Goal: Find contact information: Find contact information

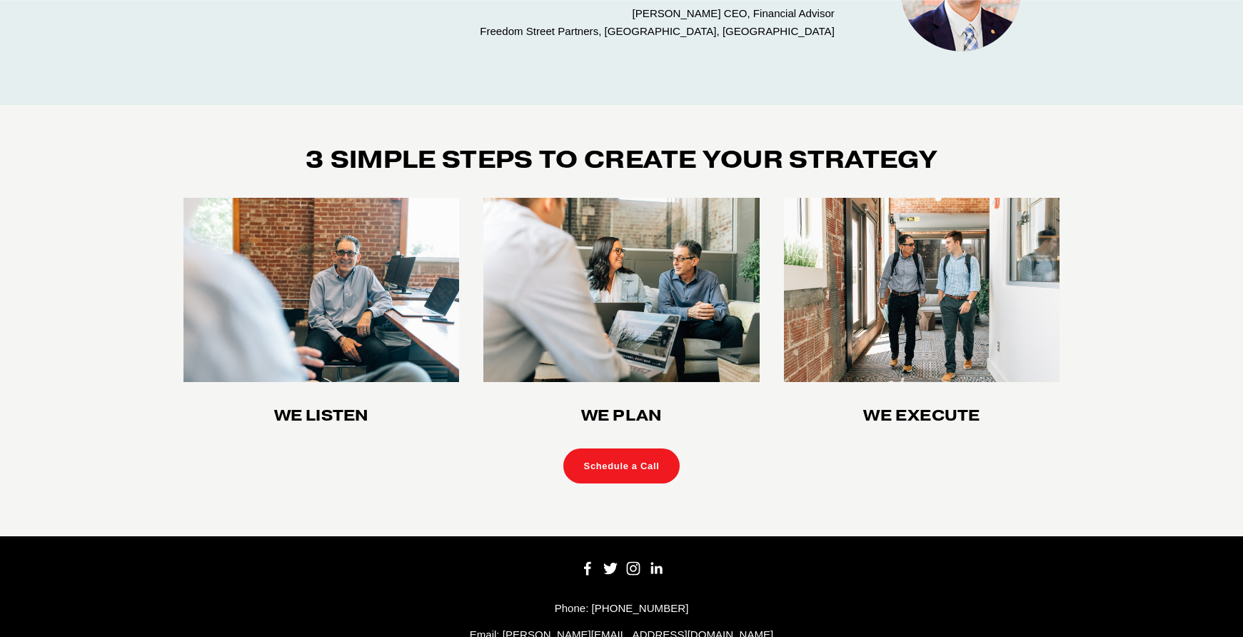
scroll to position [3735, 0]
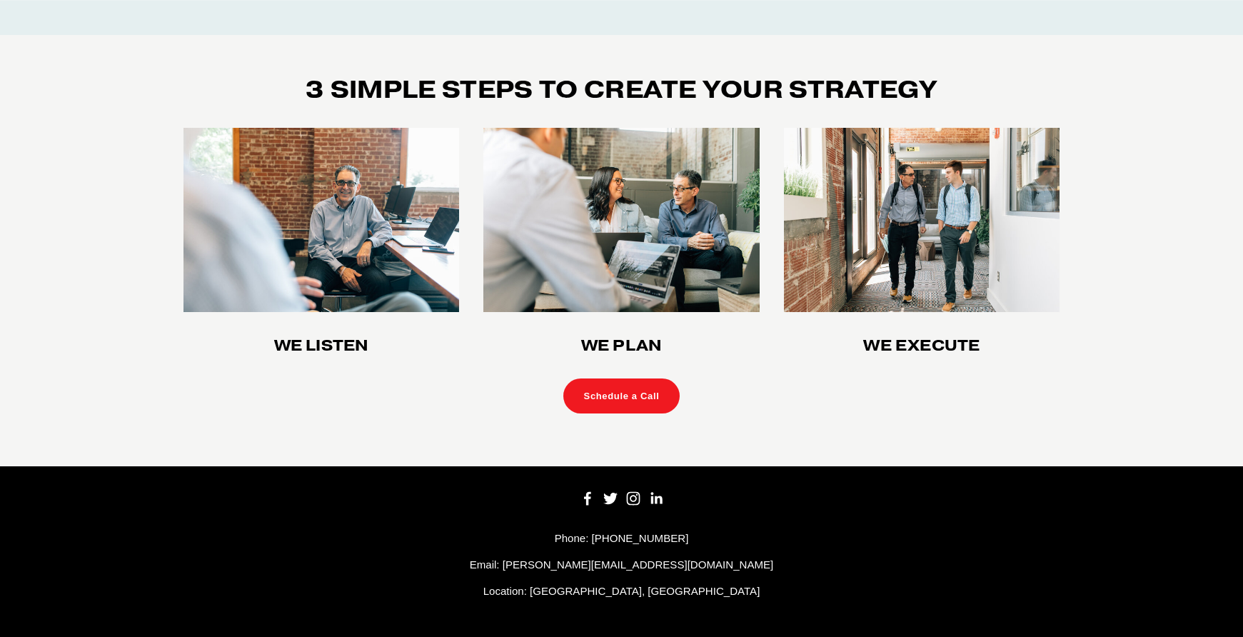
click at [635, 500] on use "Instagram" at bounding box center [633, 499] width 14 height 14
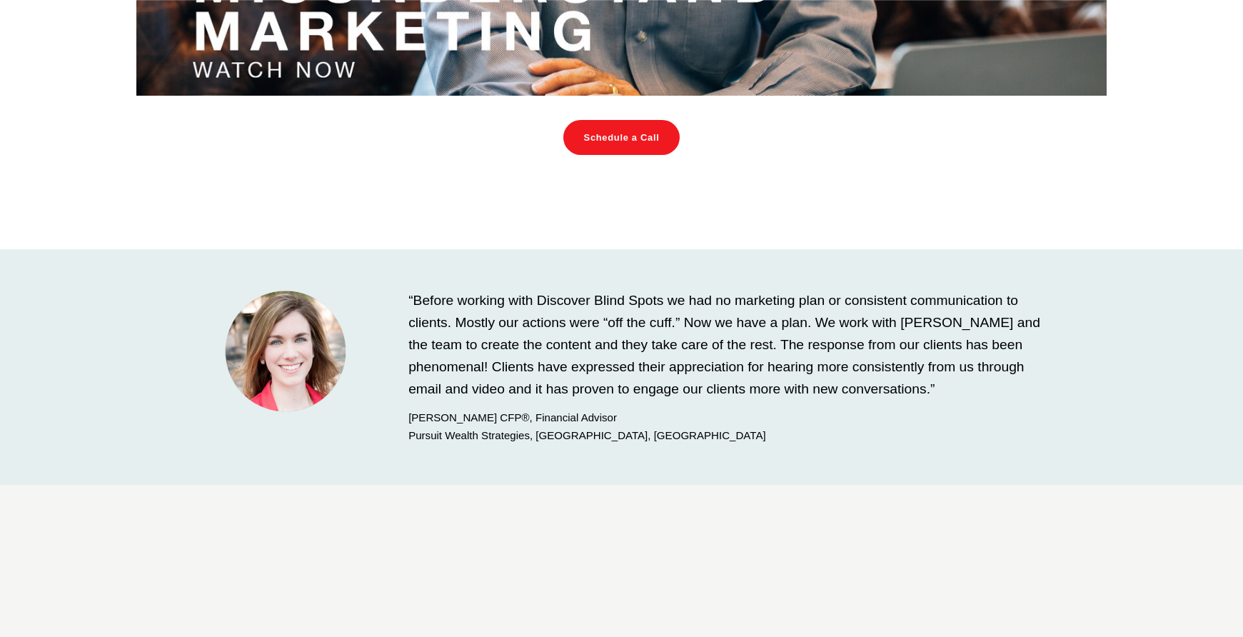
scroll to position [2221, 0]
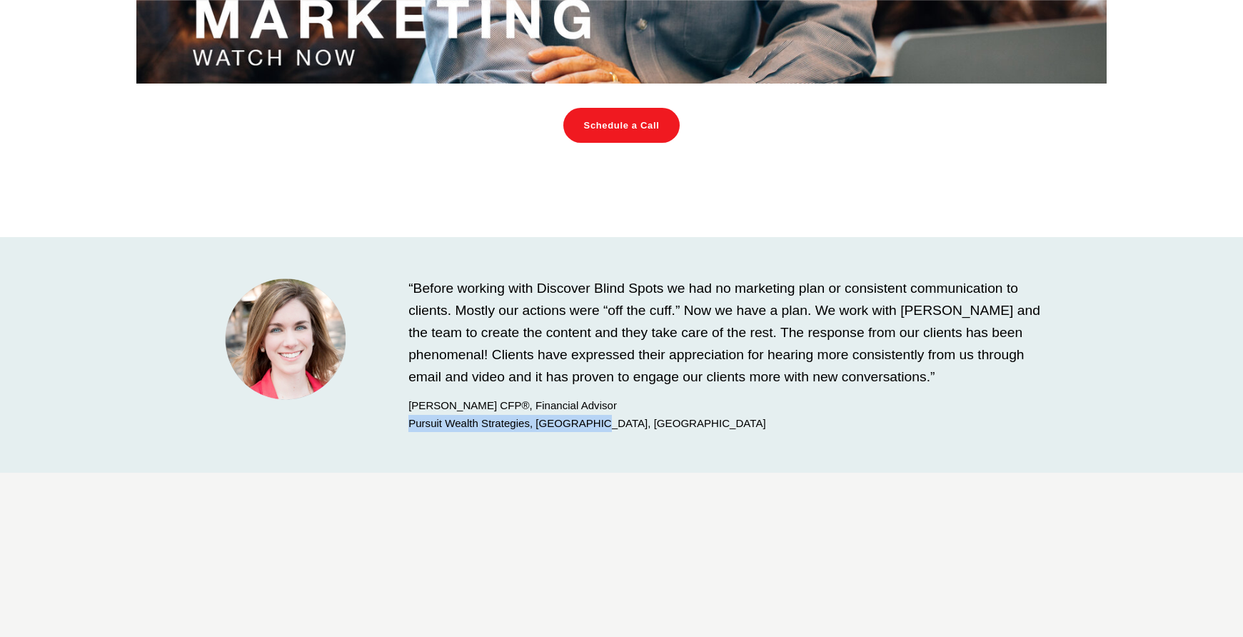
drag, startPoint x: 605, startPoint y: 423, endPoint x: 410, endPoint y: 427, distance: 194.2
click at [410, 427] on p "[PERSON_NAME] CFP®, Financial Advisor Pursuit Wealth Strategies, [GEOGRAPHIC_DA…" at bounding box center [733, 414] width 651 height 34
copy p "Pursuit Wealth Strategies, [GEOGRAPHIC_DATA], [GEOGRAPHIC_DATA]"
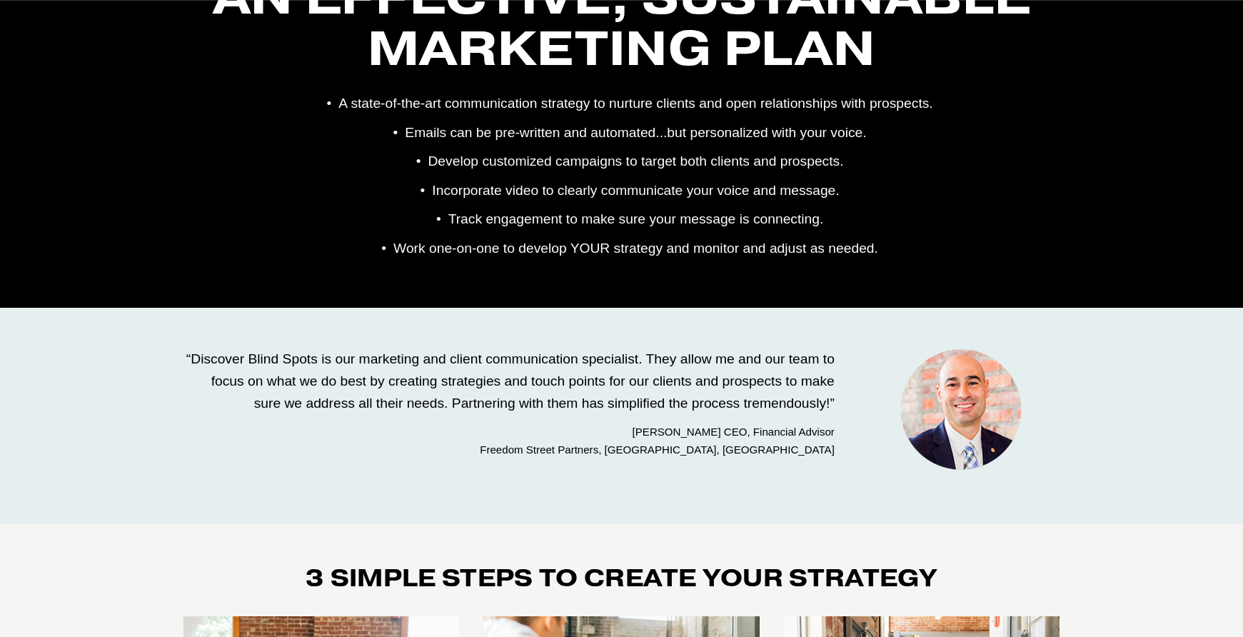
scroll to position [3270, 0]
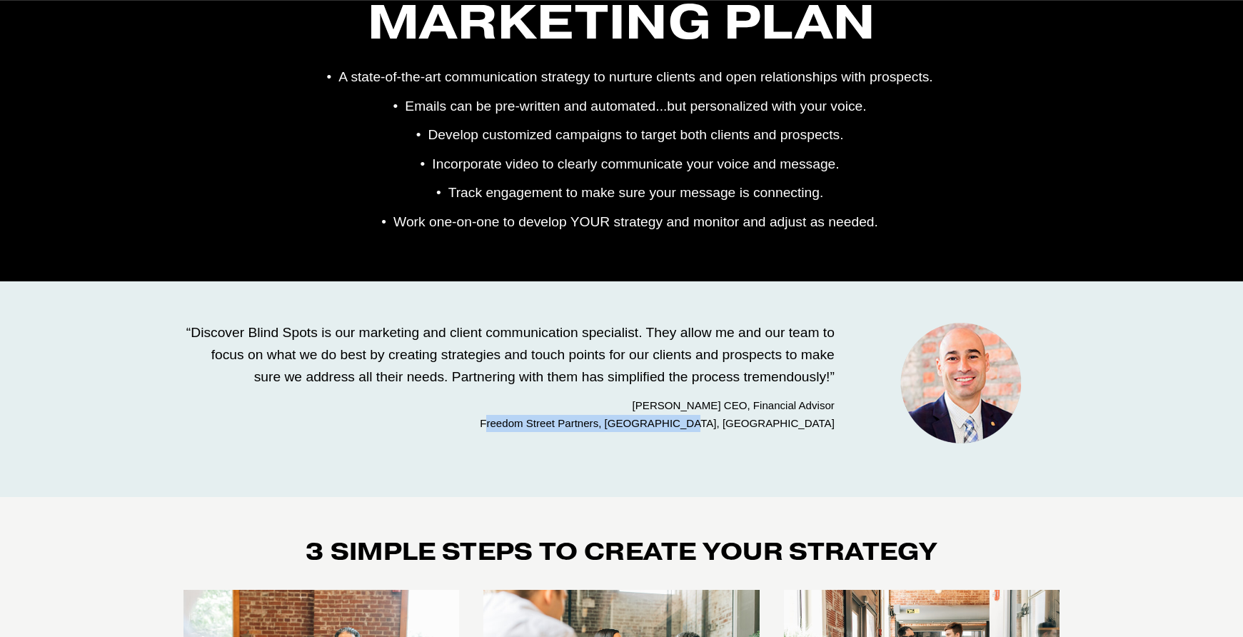
drag, startPoint x: 634, startPoint y: 422, endPoint x: 831, endPoint y: 432, distance: 196.6
click at [831, 431] on p "Scott Danner CEO, Financial Advisor Freedom Street Partners, Chesapeake, VA" at bounding box center [508, 414] width 651 height 34
drag, startPoint x: 839, startPoint y: 426, endPoint x: 629, endPoint y: 423, distance: 210.6
click at [628, 423] on div "“Discover Blind Spots is our marketing and client communication specialist. The…" at bounding box center [508, 377] width 675 height 110
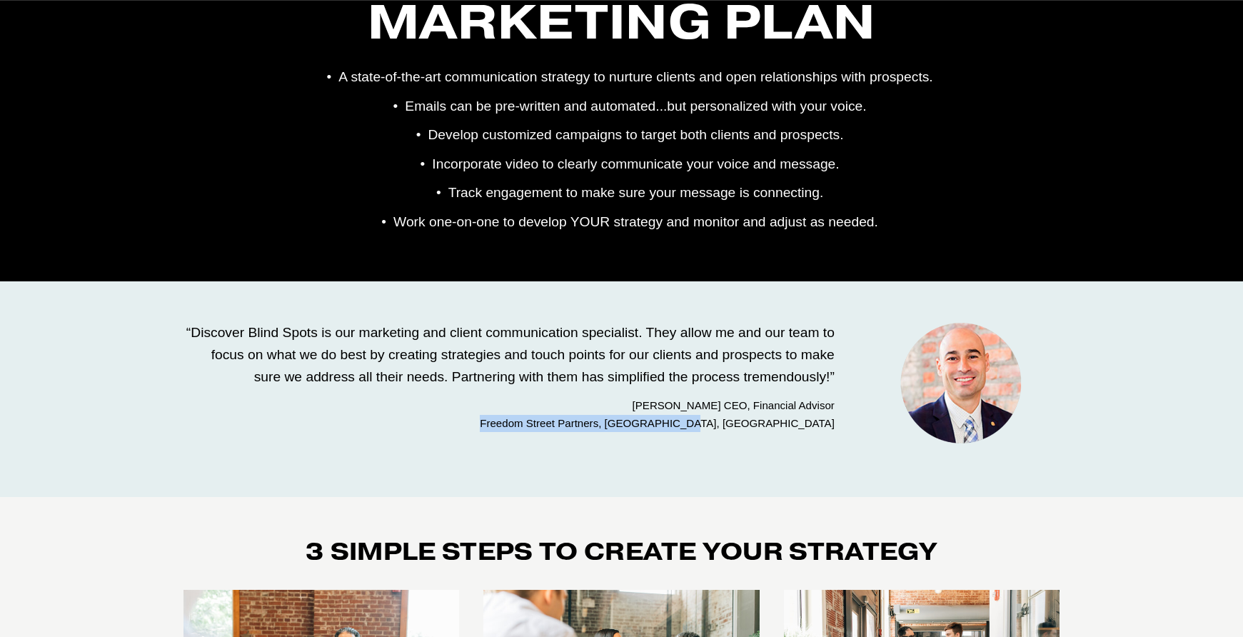
copy p "Freedom Street Partners, [GEOGRAPHIC_DATA], [GEOGRAPHIC_DATA]"
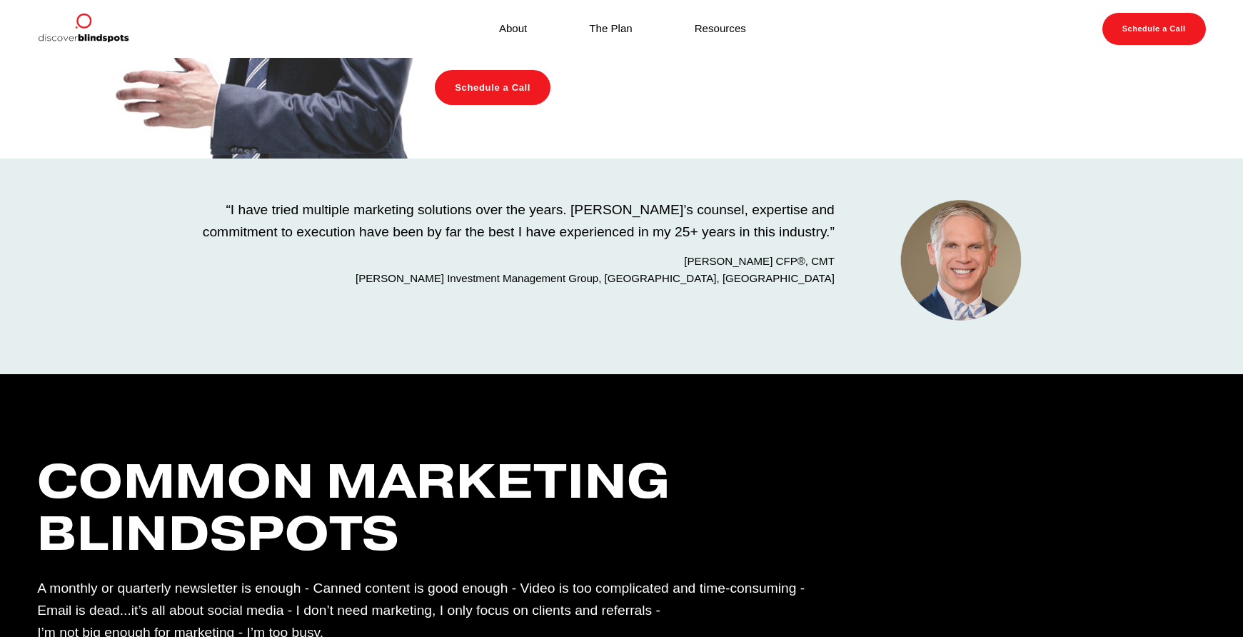
scroll to position [777, 0]
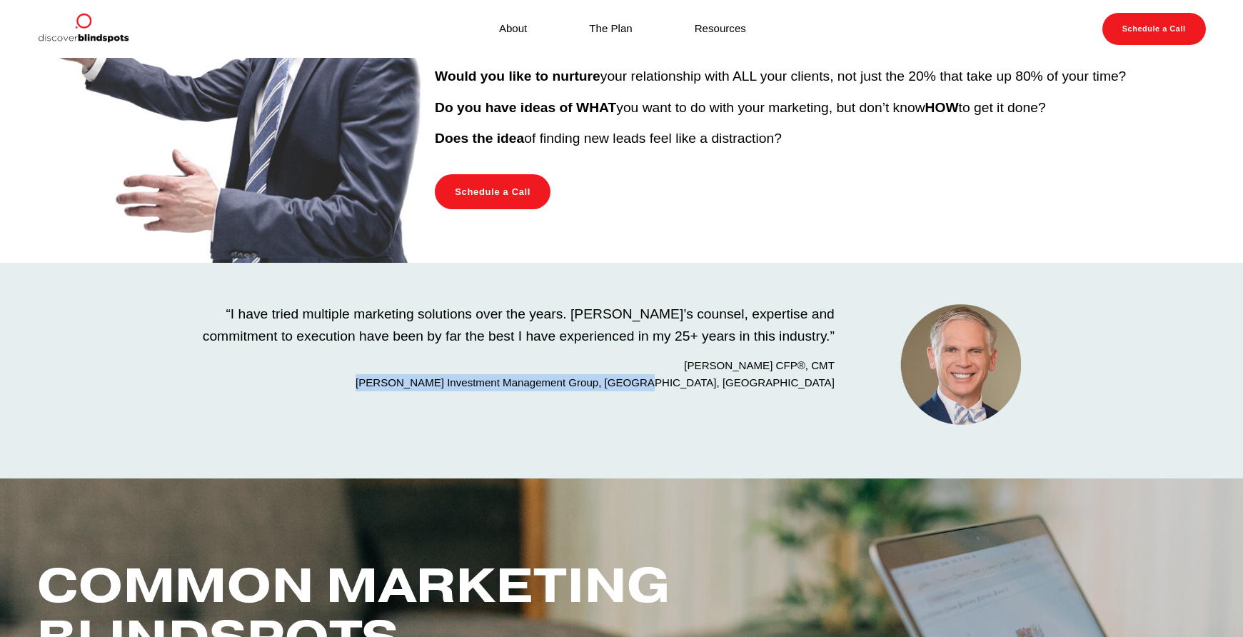
drag, startPoint x: 571, startPoint y: 381, endPoint x: 837, endPoint y: 385, distance: 266.2
click at [837, 385] on div "“I have tried multiple marketing solutions over the years. Tim’s counsel, exper…" at bounding box center [508, 347] width 675 height 88
copy p "[PERSON_NAME] Investment Management Group, [GEOGRAPHIC_DATA], [GEOGRAPHIC_DATA]"
